Goal: Transaction & Acquisition: Book appointment/travel/reservation

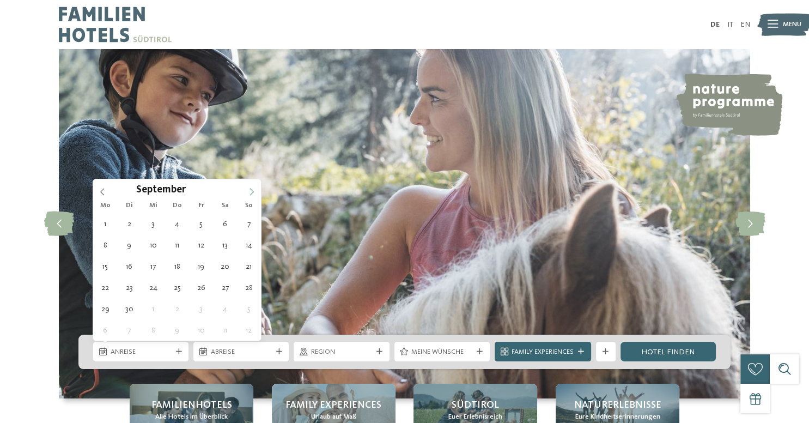
click at [252, 191] on icon at bounding box center [252, 192] width 8 height 8
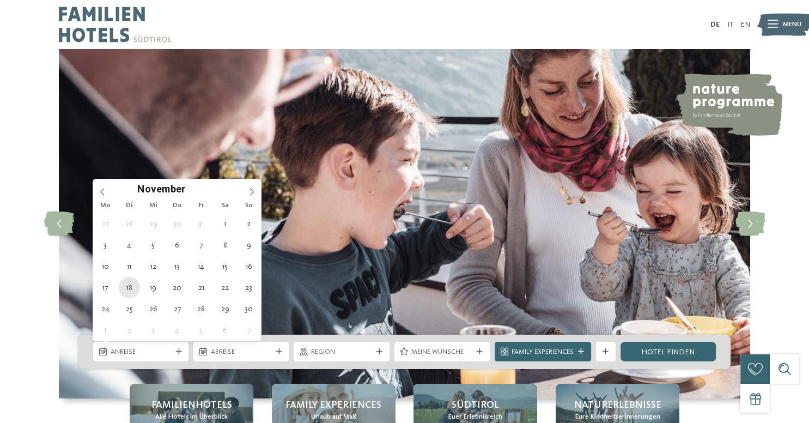
type div "[DATE]"
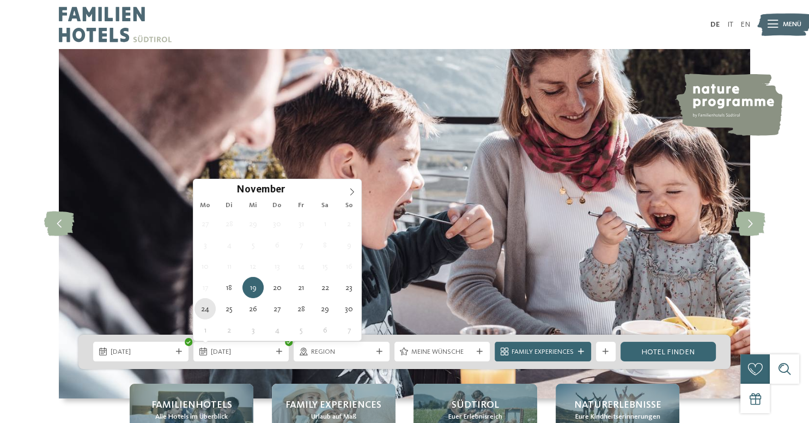
type div "[DATE]"
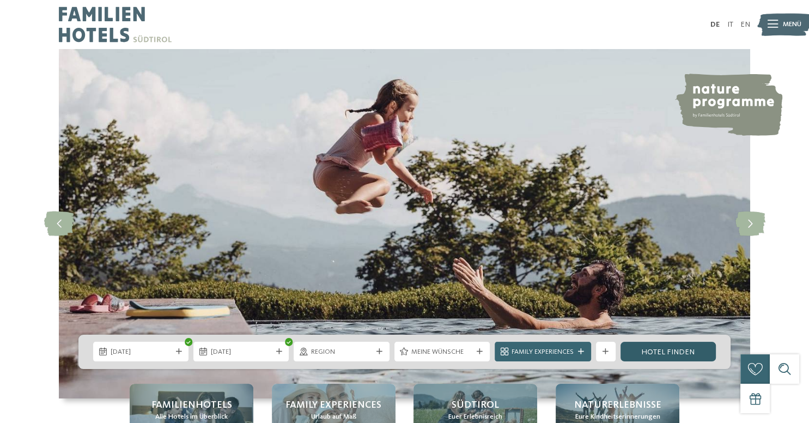
click at [660, 353] on link "Hotel finden" at bounding box center [668, 352] width 95 height 20
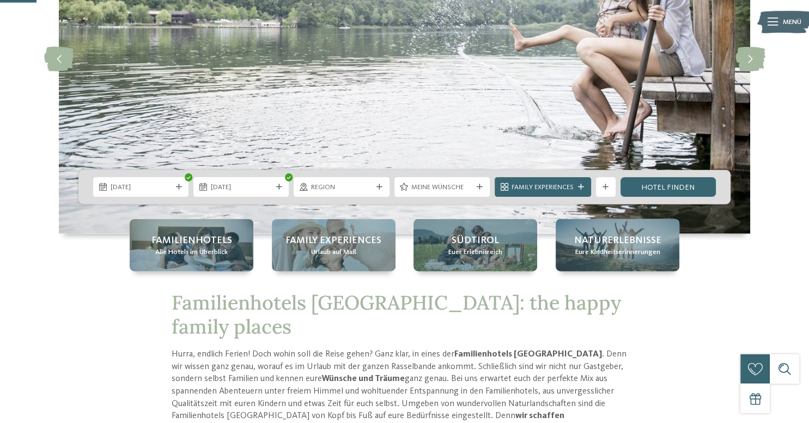
scroll to position [144, 0]
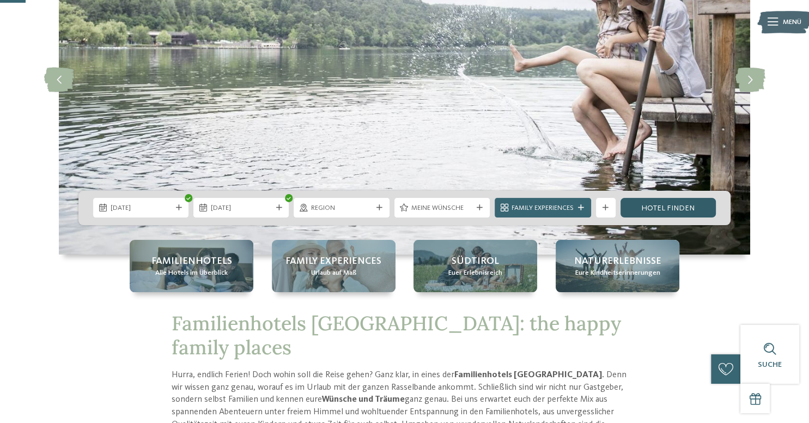
drag, startPoint x: 650, startPoint y: 177, endPoint x: 659, endPoint y: 206, distance: 30.5
click at [659, 206] on div "slide 4 of 5" at bounding box center [404, 79] width 809 height 349
click at [659, 206] on link "Hotel finden" at bounding box center [668, 208] width 95 height 20
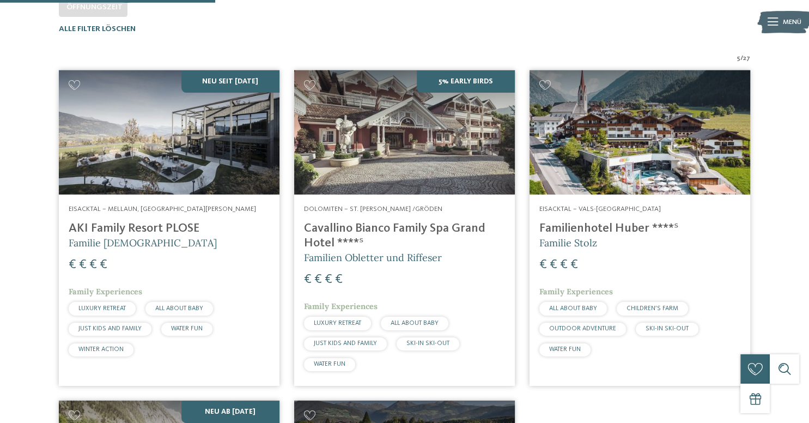
scroll to position [316, 0]
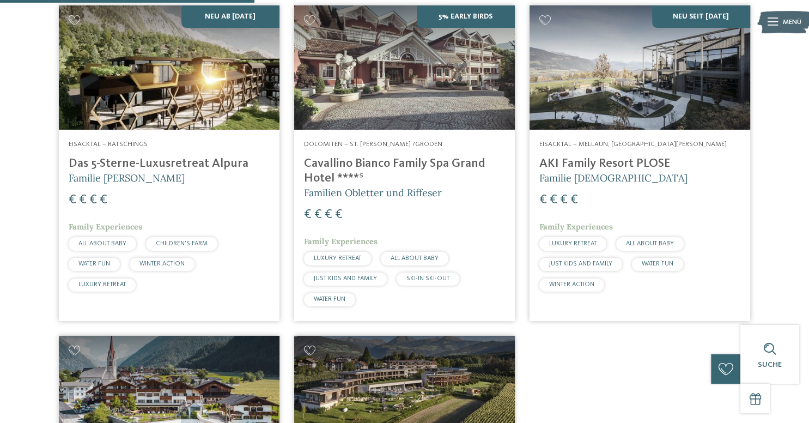
scroll to position [373, 0]
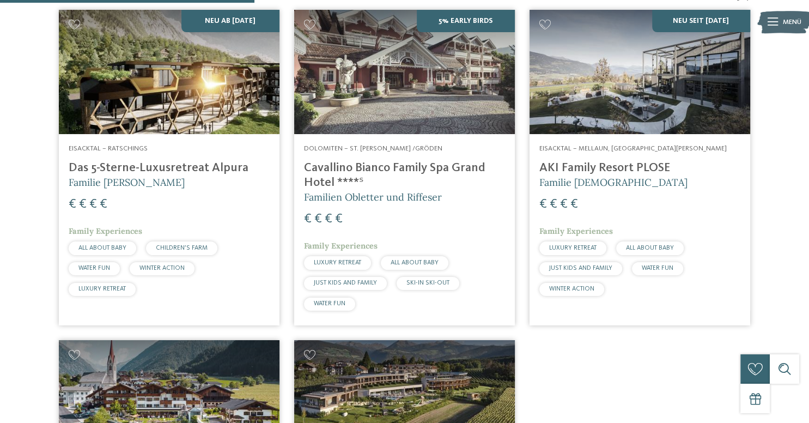
click at [199, 116] on img at bounding box center [169, 72] width 221 height 124
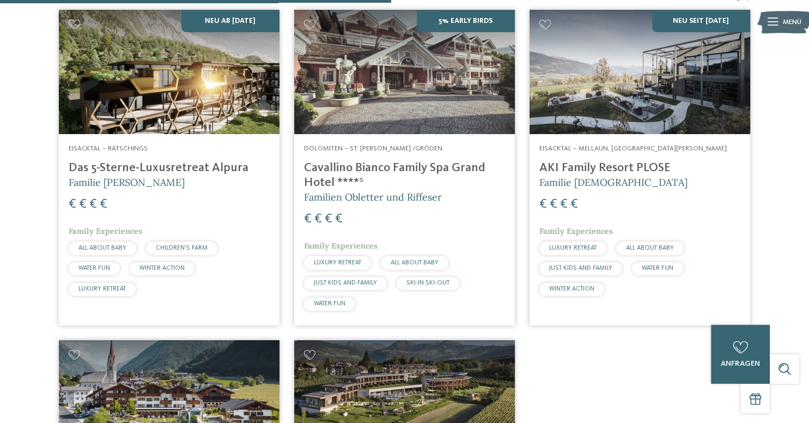
click at [413, 340] on img at bounding box center [404, 402] width 221 height 124
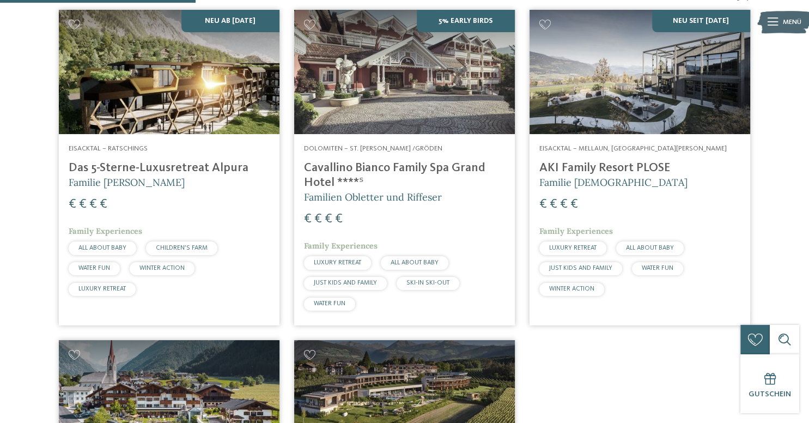
click at [362, 134] on img at bounding box center [404, 72] width 221 height 124
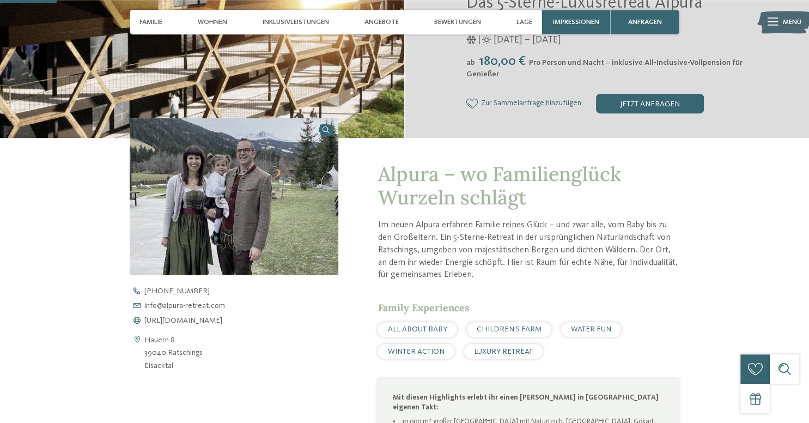
scroll to position [259, 0]
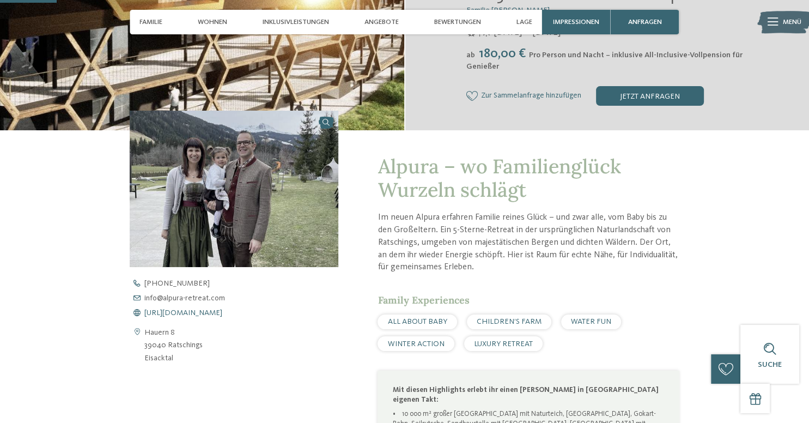
click at [208, 312] on span "https://www.alpura-retreat.com/" at bounding box center [183, 313] width 78 height 8
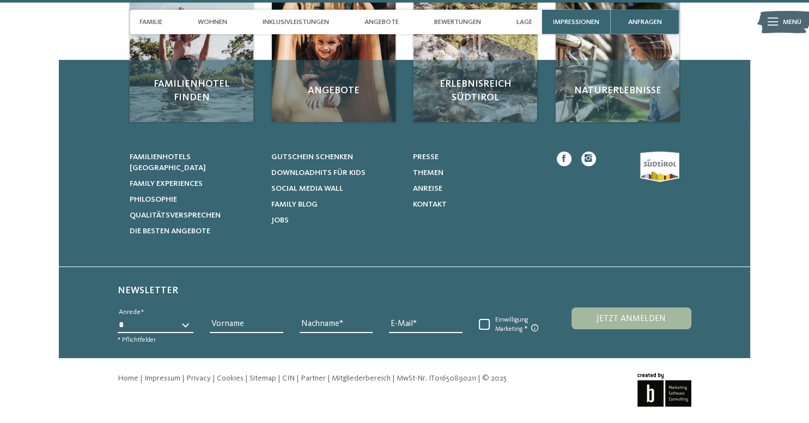
scroll to position [3750, 0]
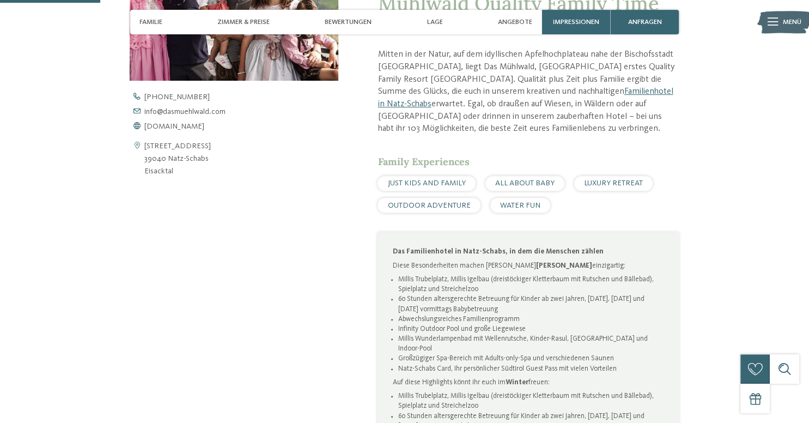
scroll to position [460, 0]
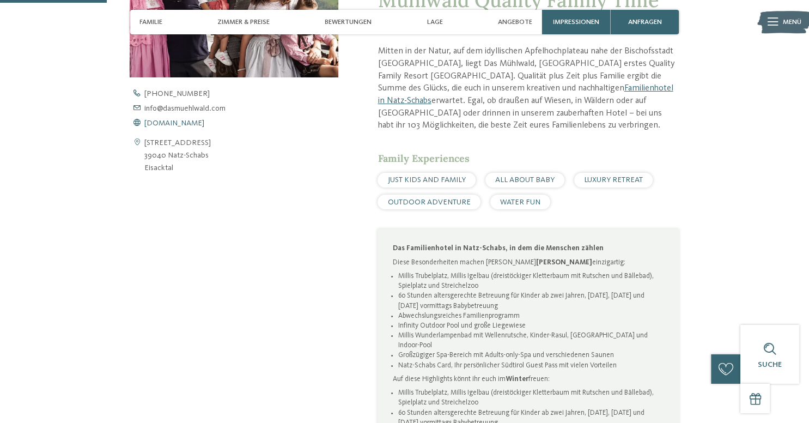
click at [191, 123] on span "www.dasmuehlwald.com" at bounding box center [174, 123] width 60 height 8
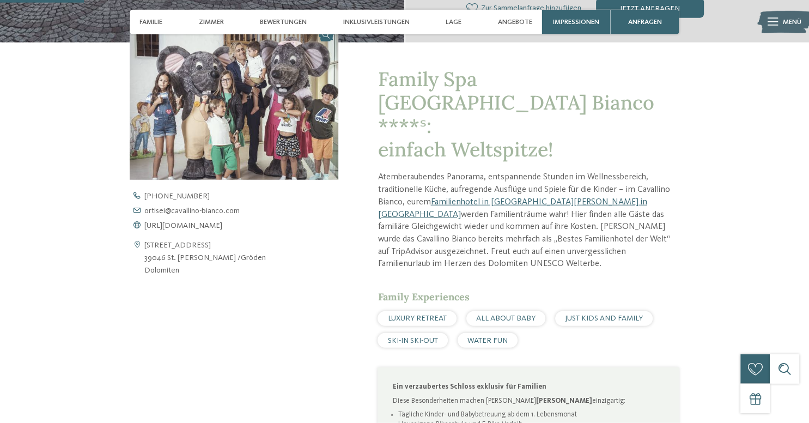
scroll to position [345, 0]
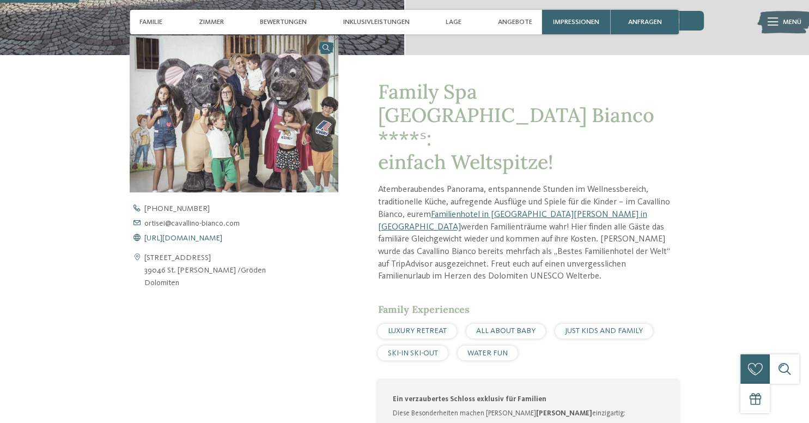
click at [222, 235] on span "[URL][DOMAIN_NAME]" at bounding box center [183, 238] width 78 height 8
